Goal: Use online tool/utility

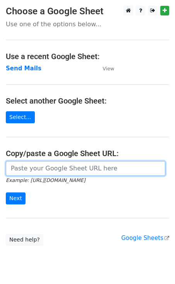
click at [40, 167] on input "url" at bounding box center [85, 168] width 159 height 15
paste input "[URL][DOMAIN_NAME]"
type input "[URL][DOMAIN_NAME]"
click at [6, 192] on input "Next" at bounding box center [16, 198] width 20 height 12
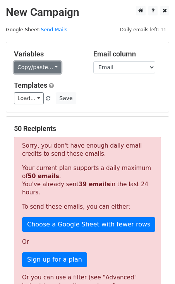
click at [37, 70] on link "Copy/paste..." at bounding box center [37, 67] width 47 height 12
